Goal: Book appointment/travel/reservation

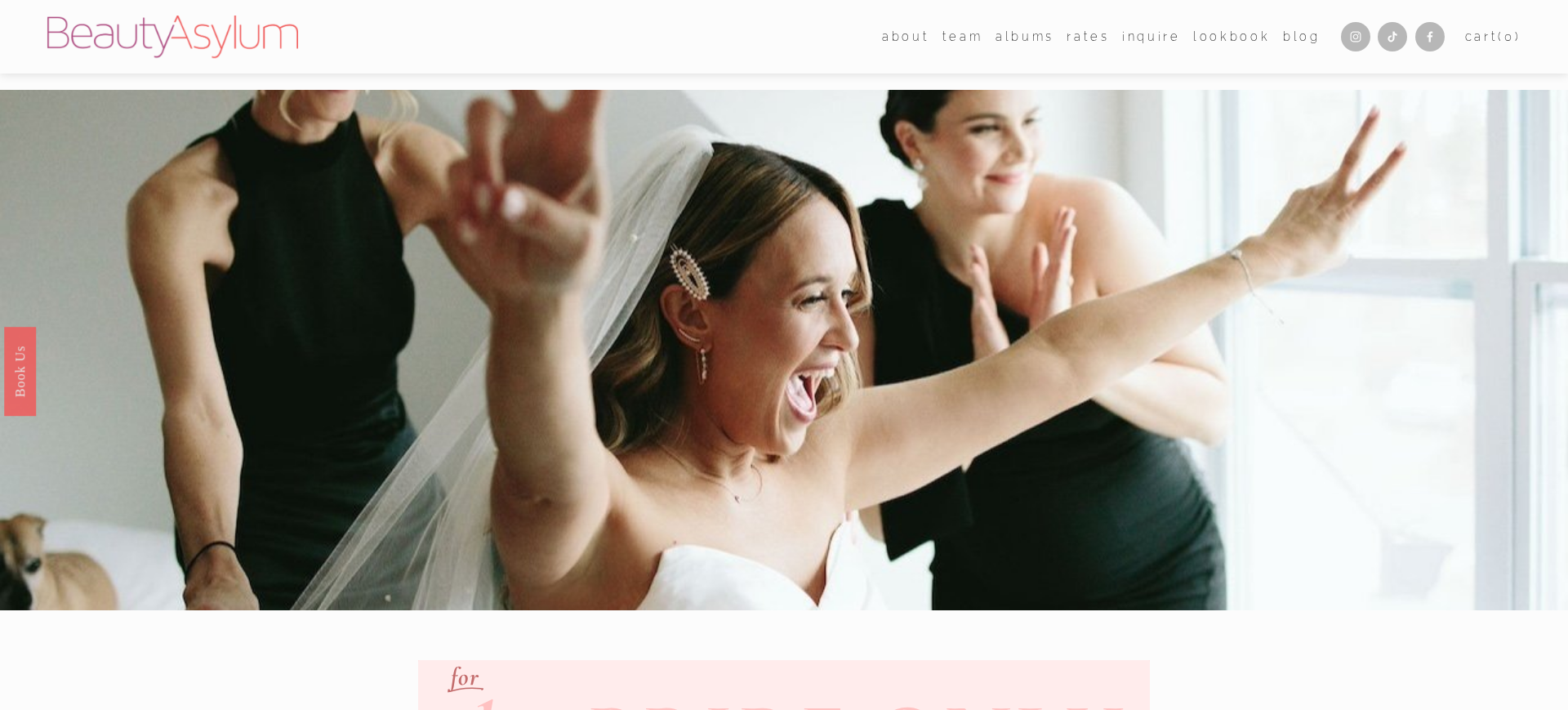
click at [1138, 40] on link "Inquire" at bounding box center [1151, 36] width 59 height 23
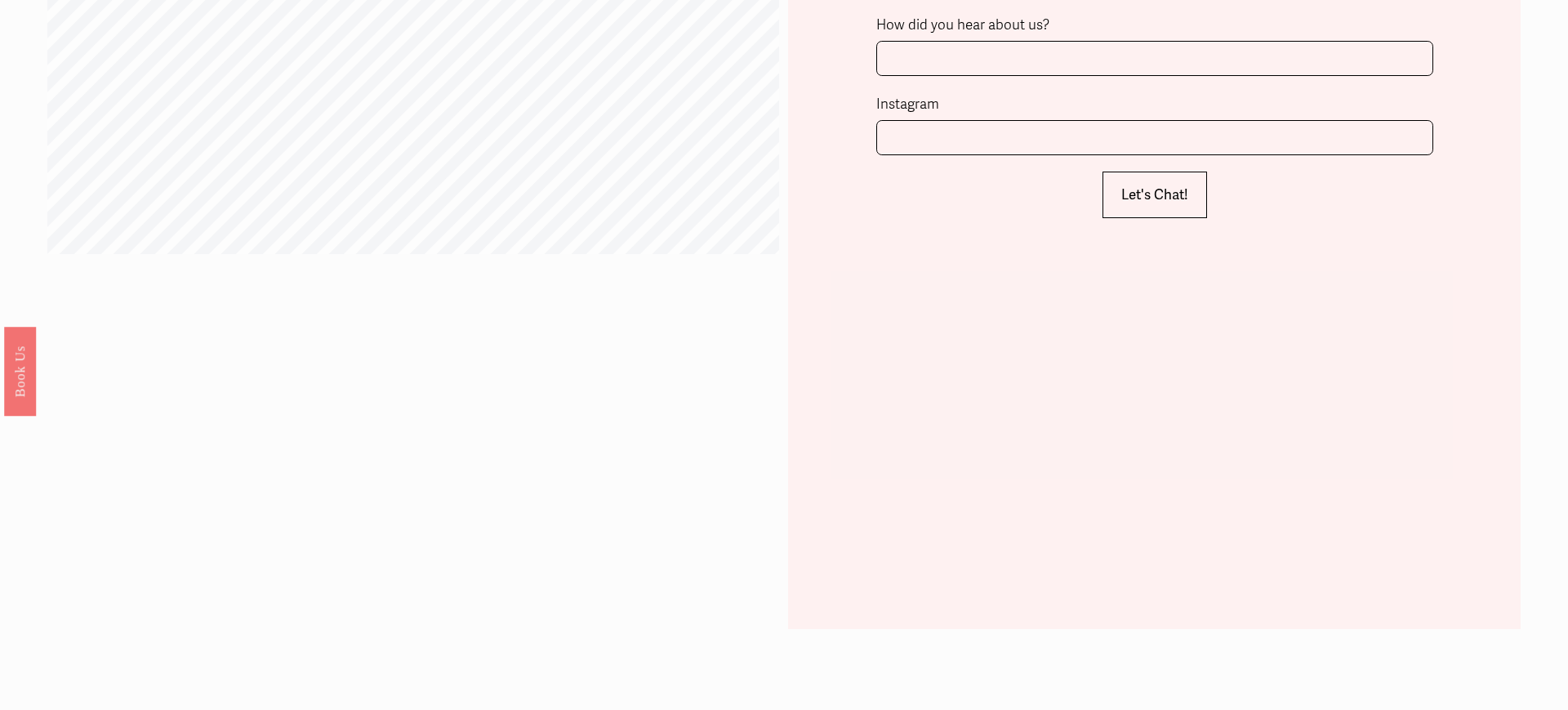
scroll to position [1492, 0]
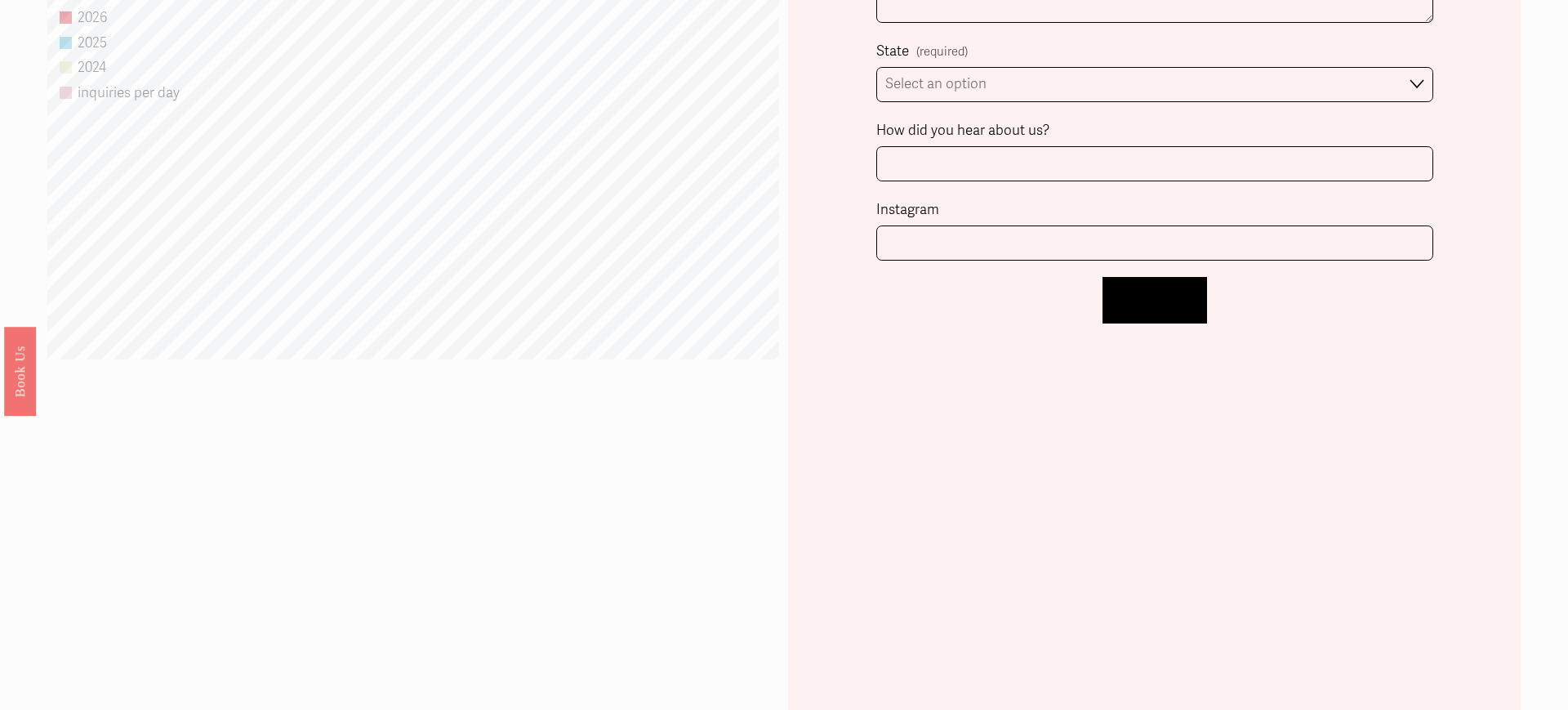
click at [1151, 303] on span "Let's Chat!" at bounding box center [1155, 300] width 67 height 17
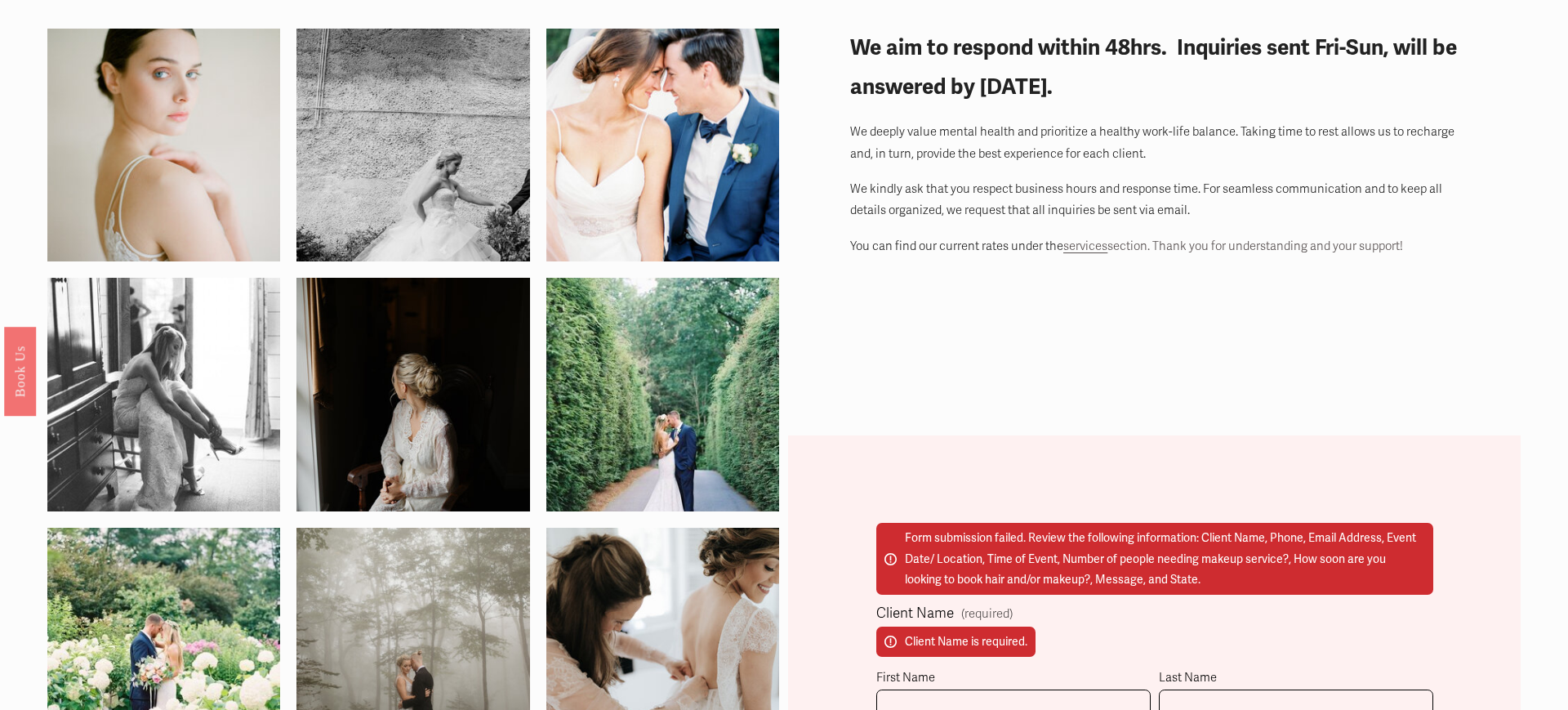
scroll to position [0, 0]
